Goal: Task Accomplishment & Management: Manage account settings

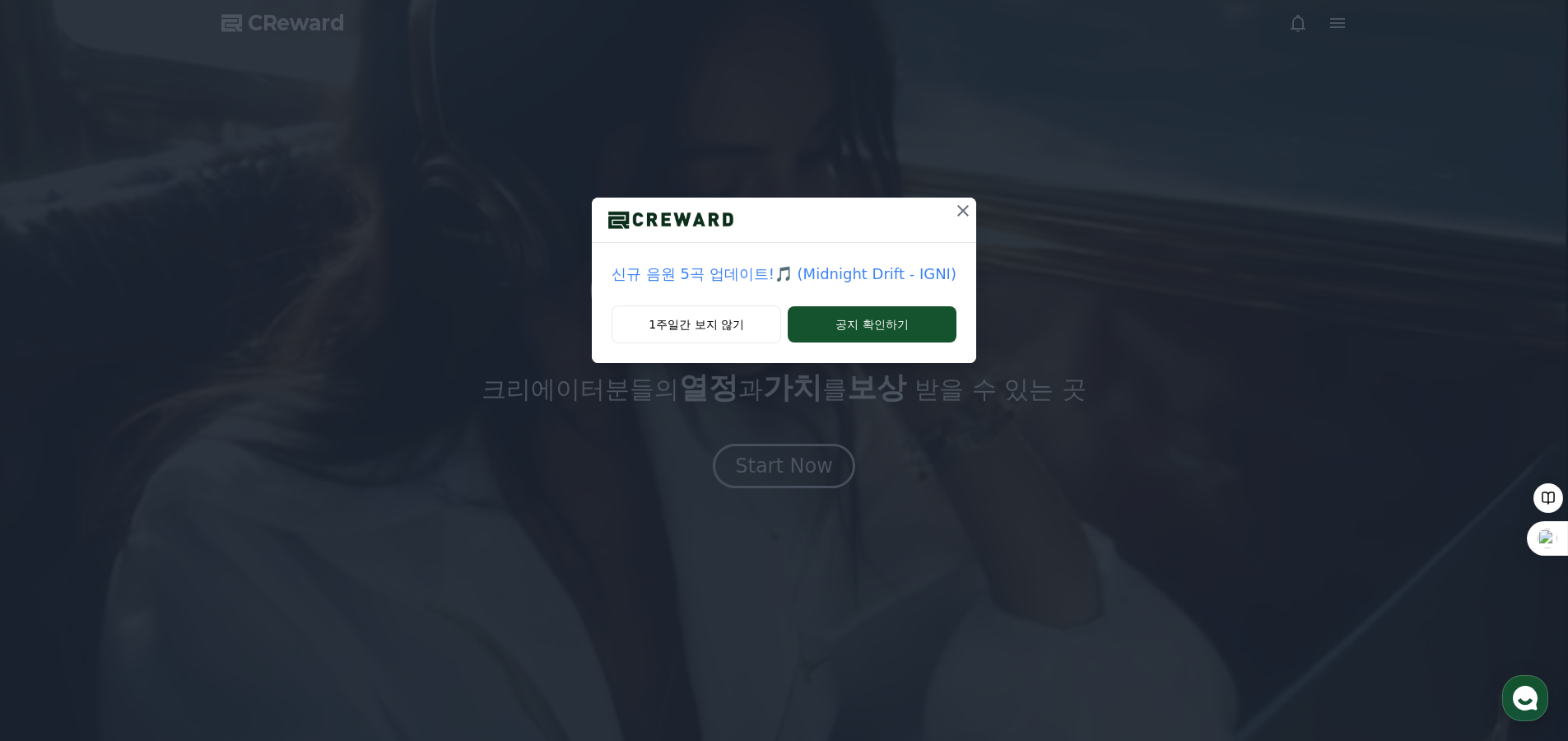
click at [957, 211] on icon at bounding box center [963, 211] width 12 height 12
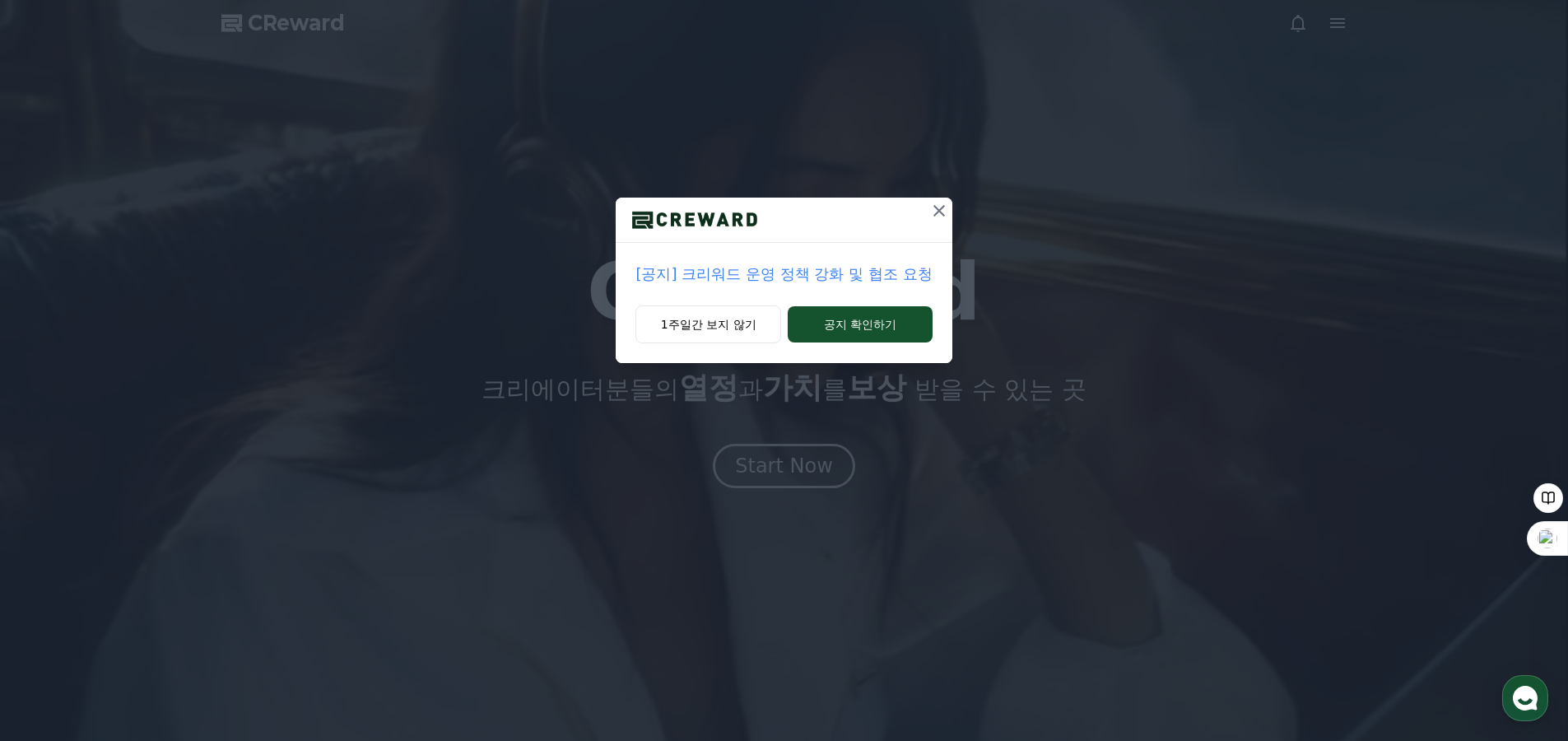
click at [943, 211] on icon at bounding box center [939, 211] width 20 height 20
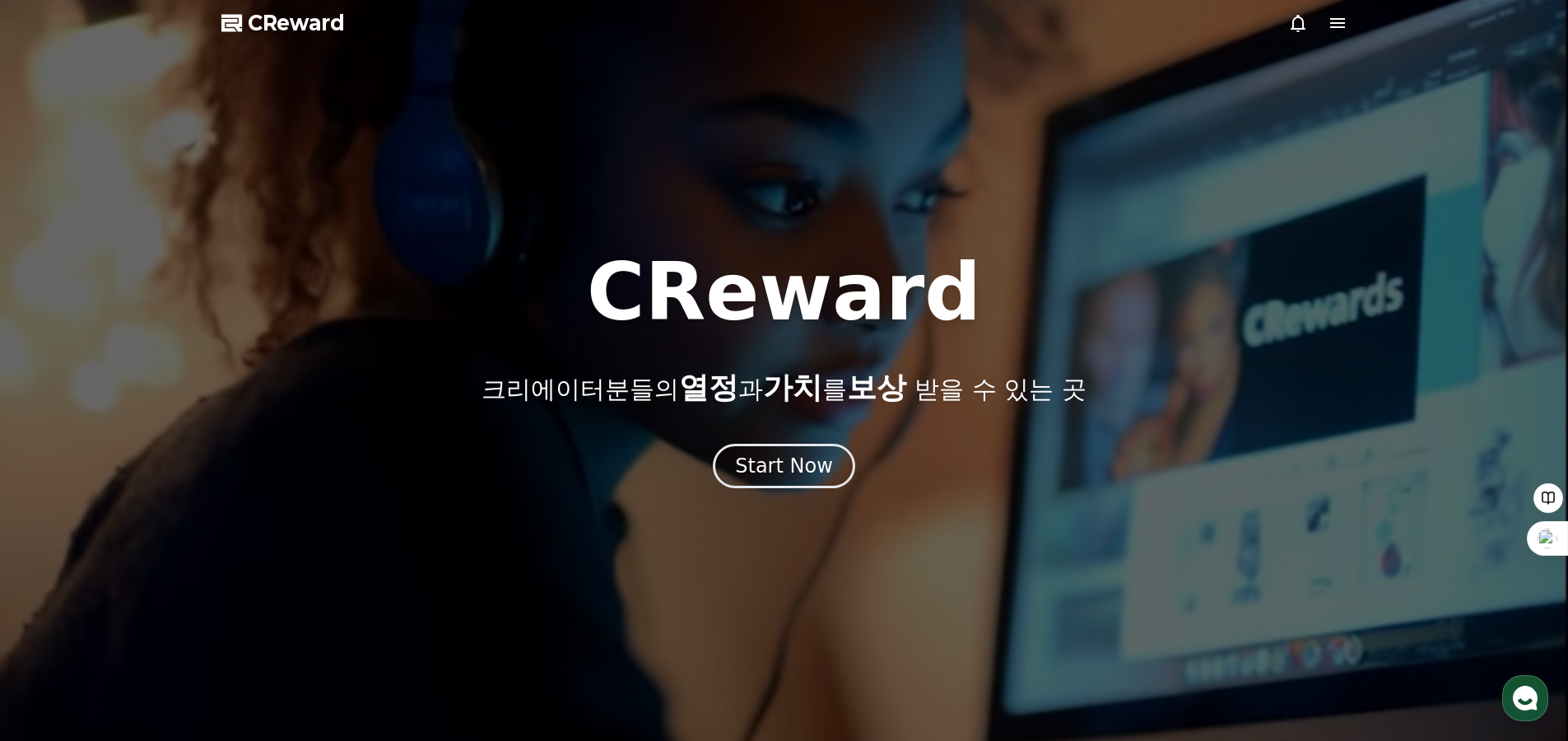
click at [1347, 27] on icon at bounding box center [1338, 23] width 20 height 20
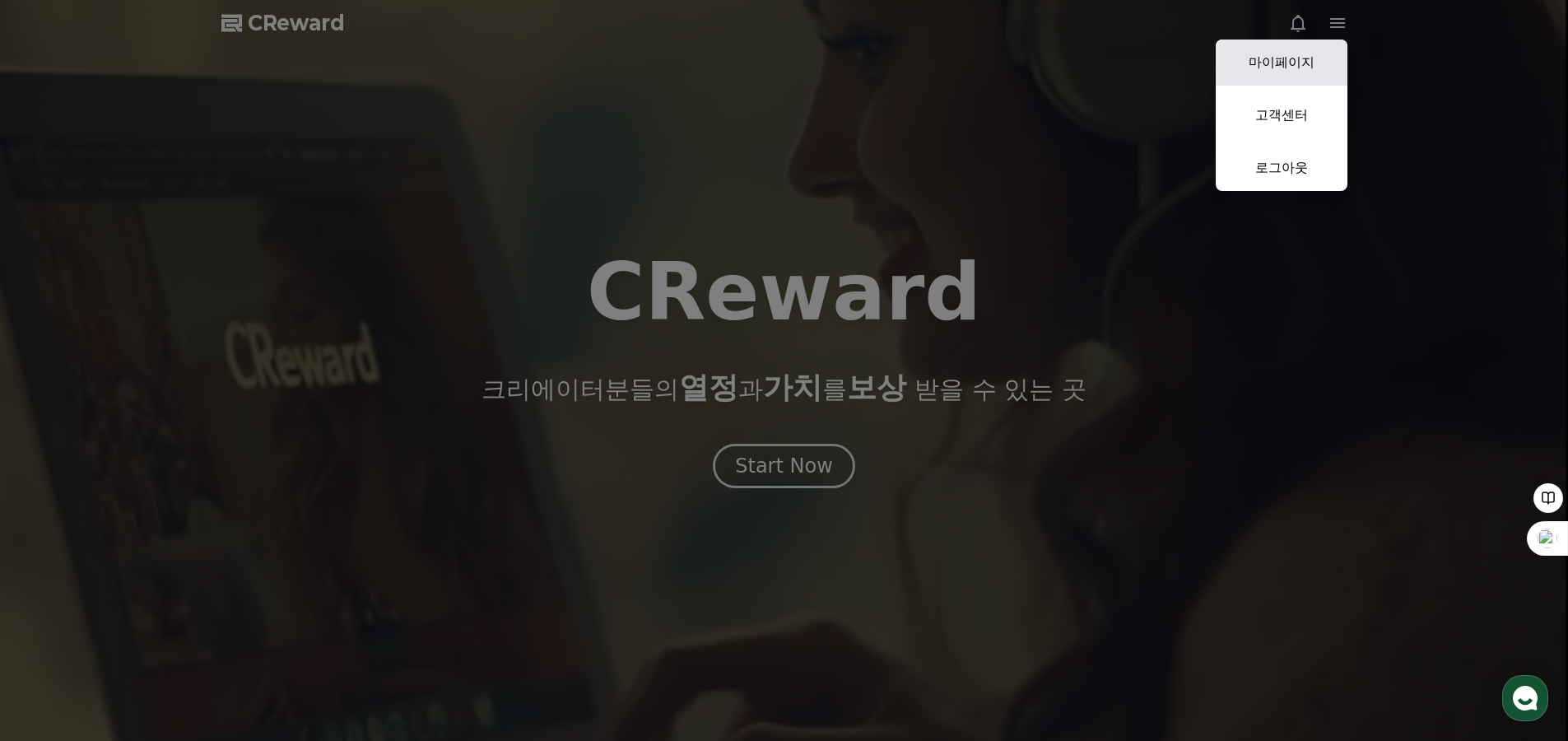
click at [1312, 72] on link "마이페이지" at bounding box center [1282, 63] width 132 height 46
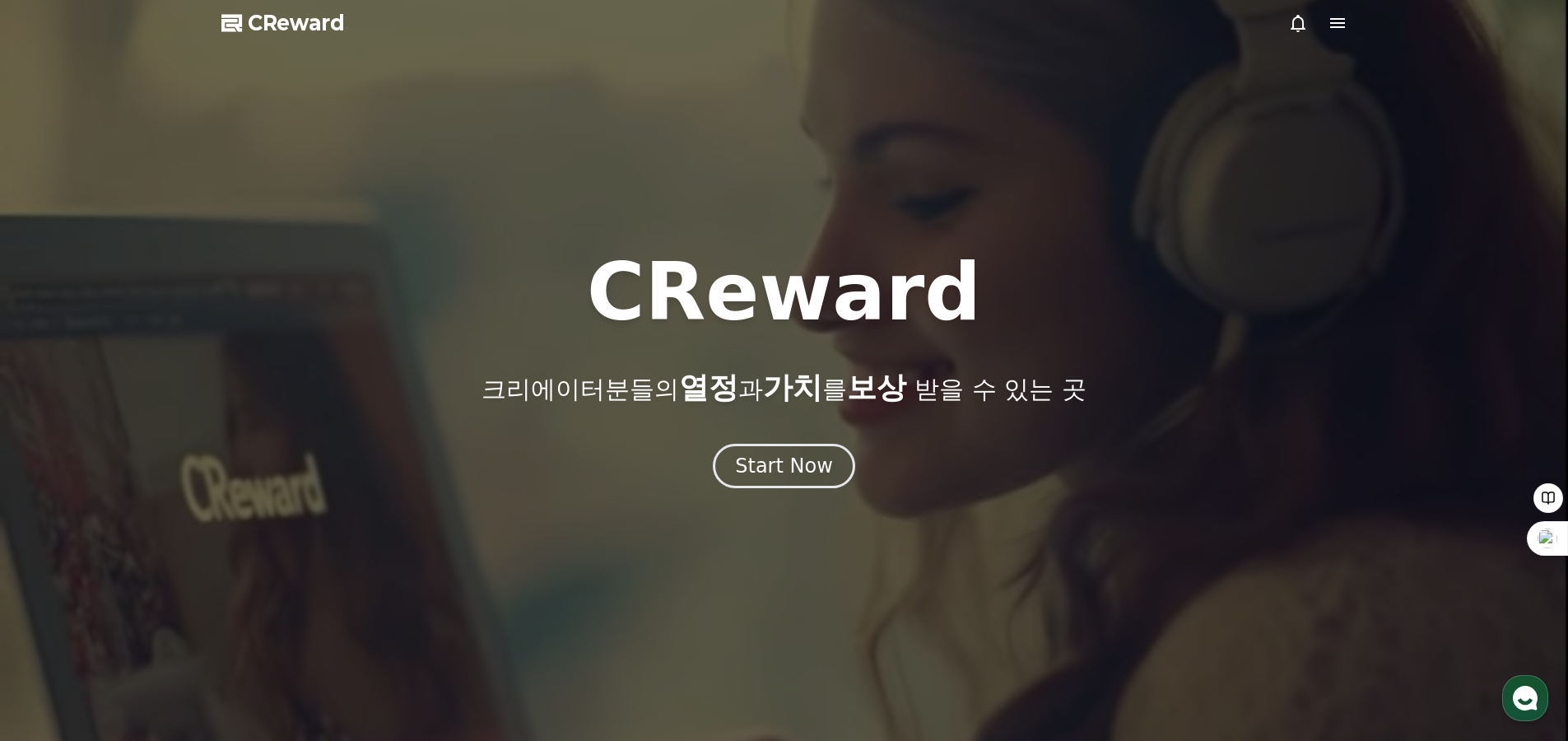
select select "**********"
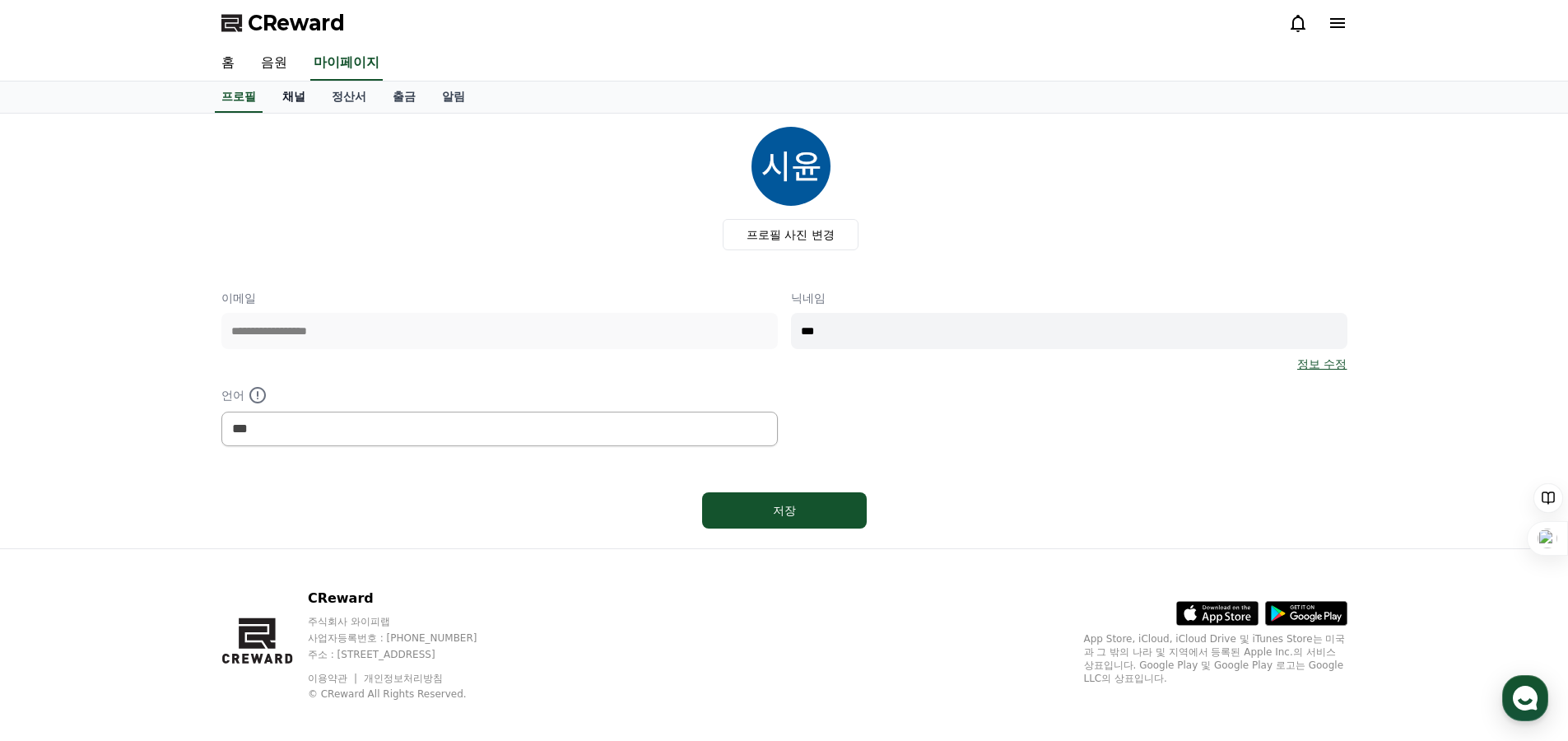
click at [280, 88] on link "채널" at bounding box center [293, 96] width 49 height 31
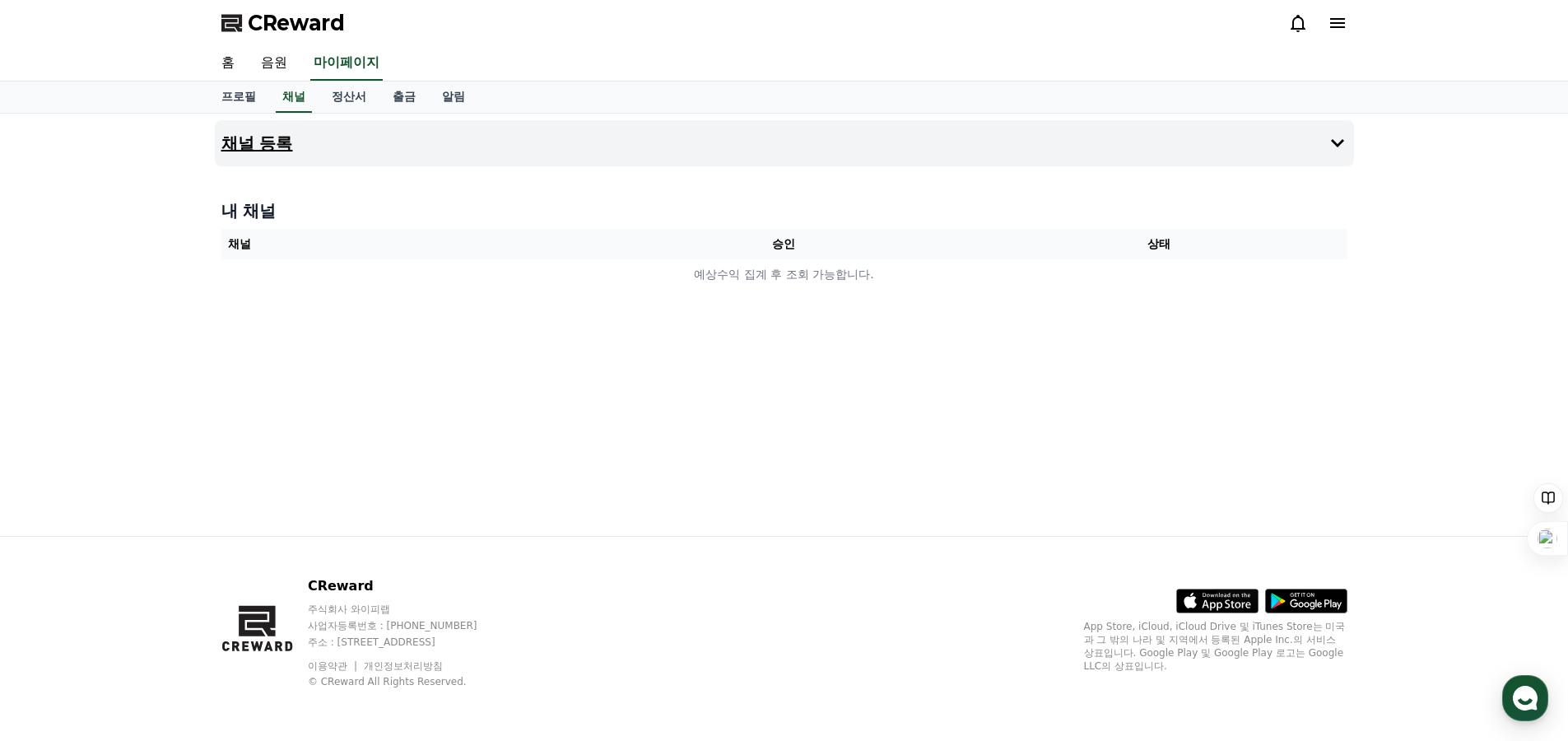
click at [525, 129] on button "채널 등록" at bounding box center [784, 143] width 1139 height 46
